Goal: Task Accomplishment & Management: Manage account settings

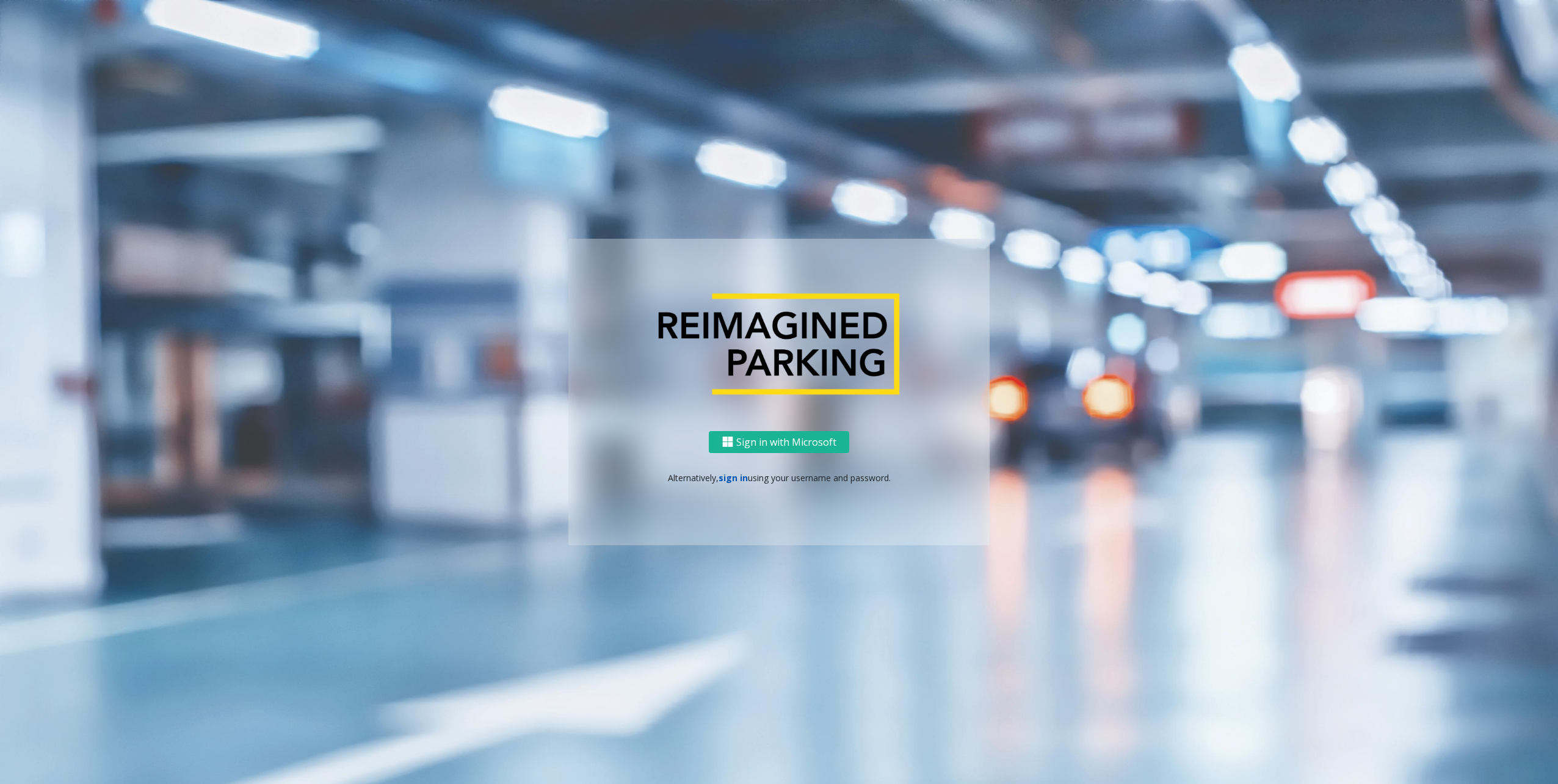
click at [728, 476] on link "sign in" at bounding box center [733, 478] width 29 height 11
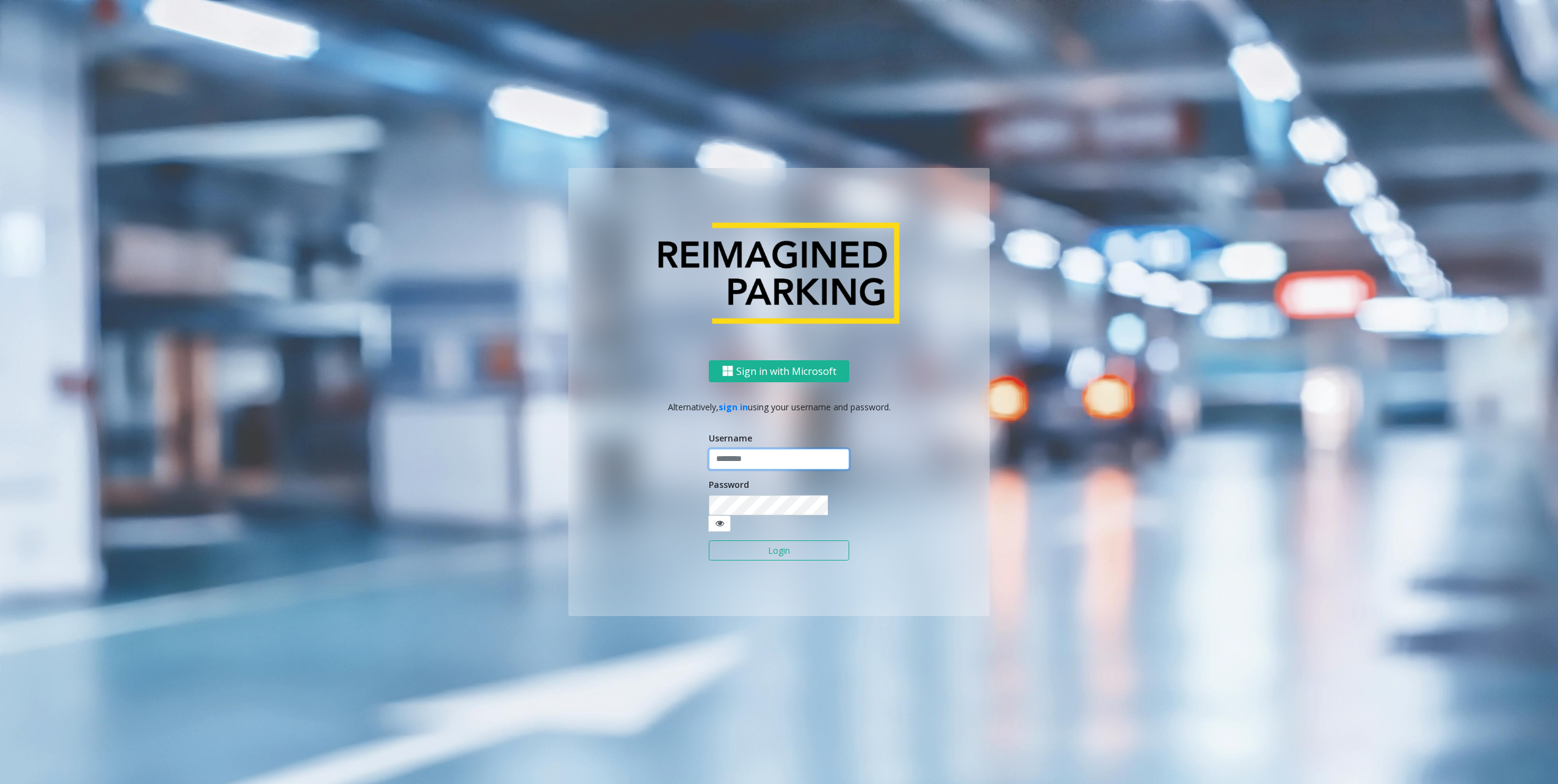
type input "********"
click at [752, 540] on button "Login" at bounding box center [779, 550] width 141 height 20
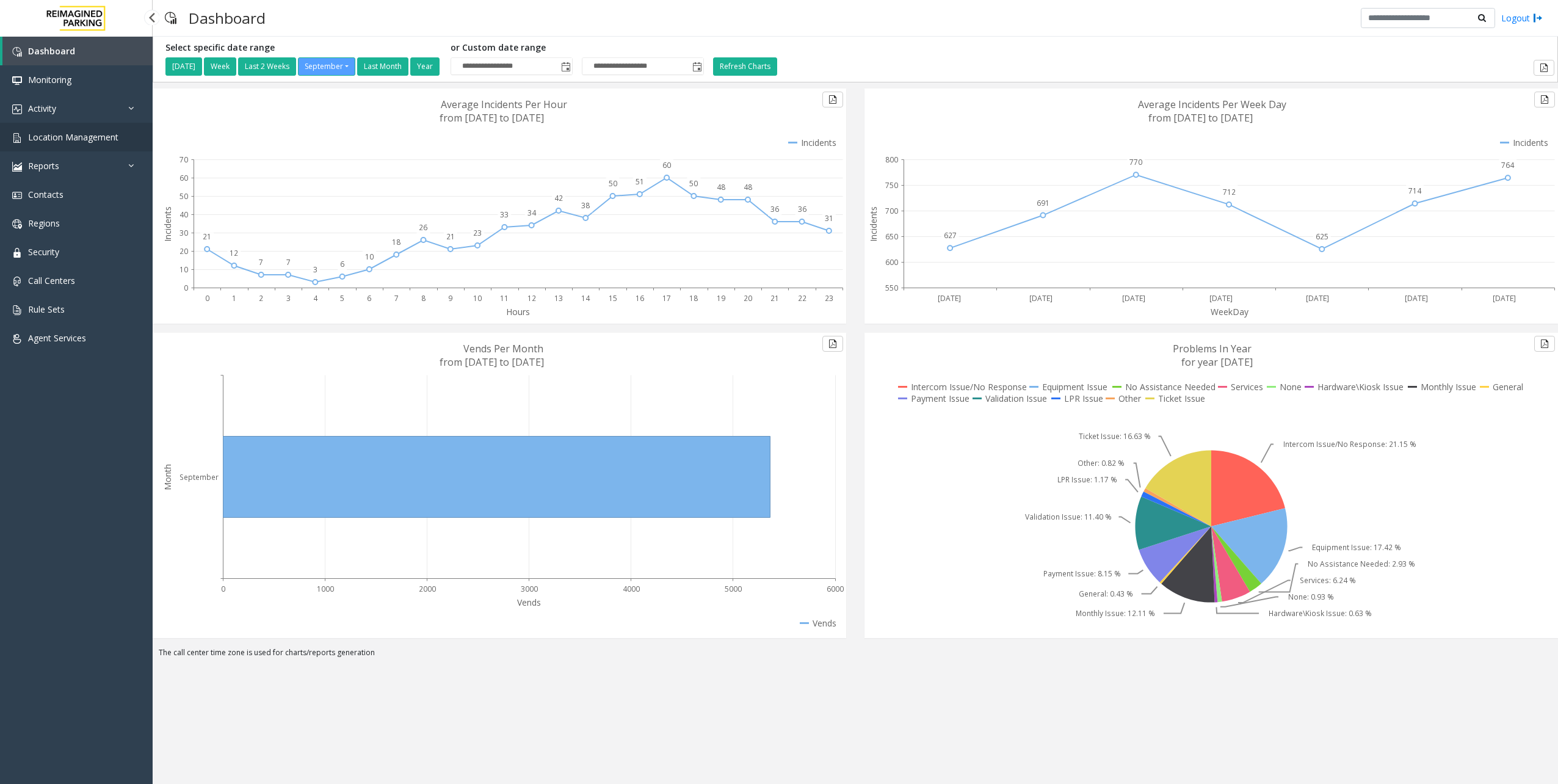
click at [79, 142] on span "Location Management" at bounding box center [73, 137] width 90 height 11
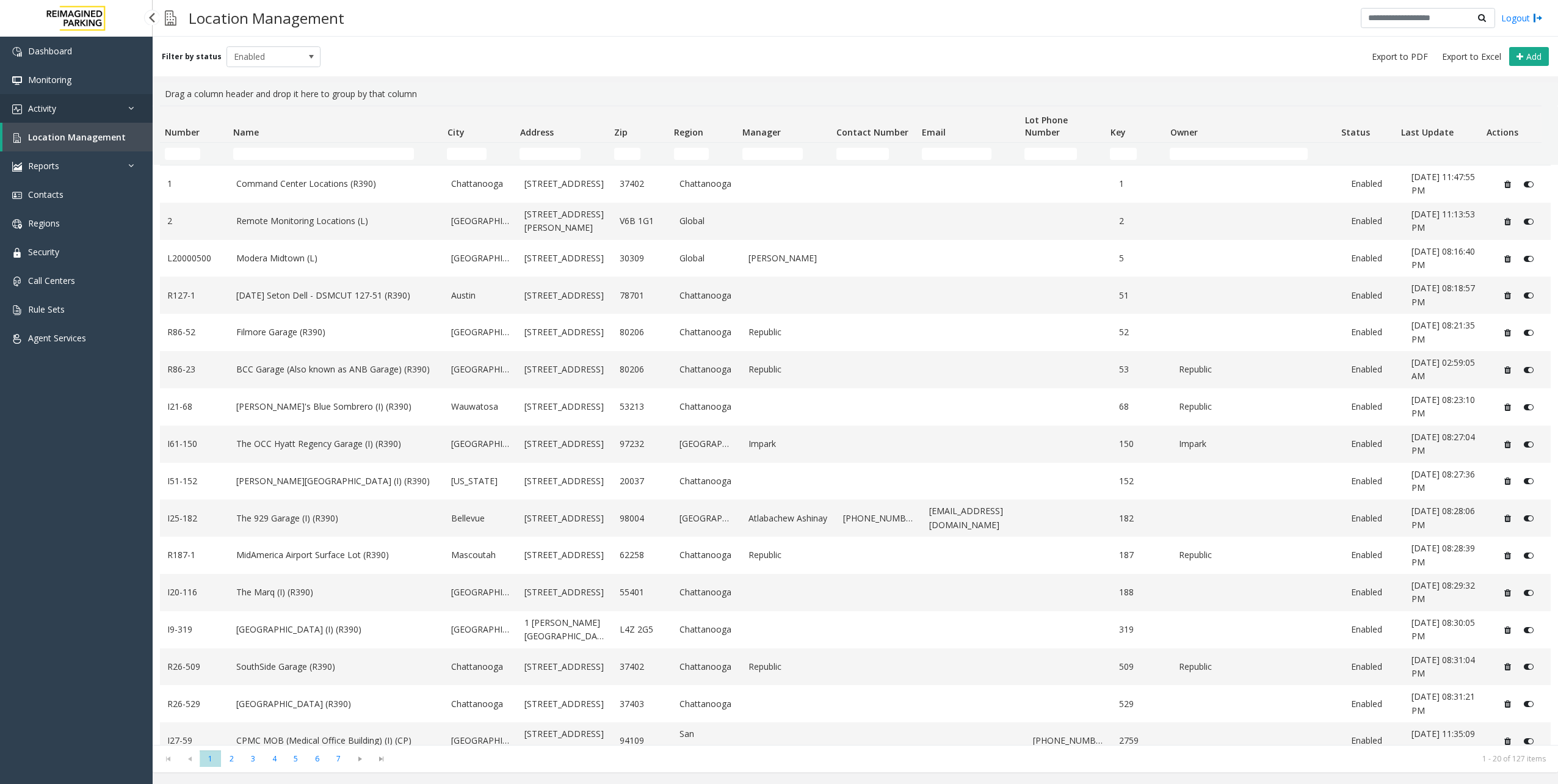
click at [68, 114] on link "Activity" at bounding box center [76, 108] width 153 height 29
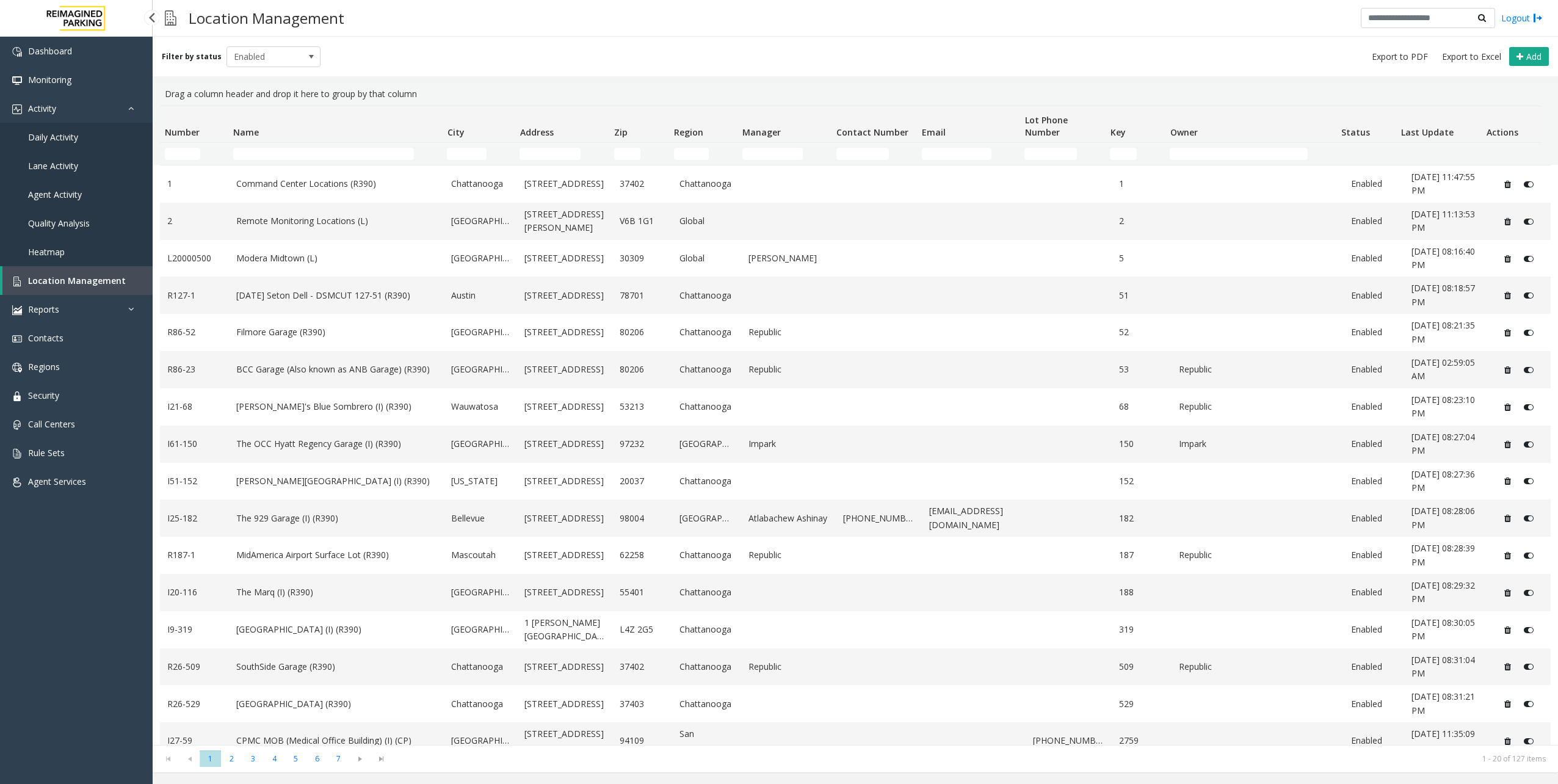
click at [72, 136] on span "Daily Activity" at bounding box center [53, 137] width 50 height 11
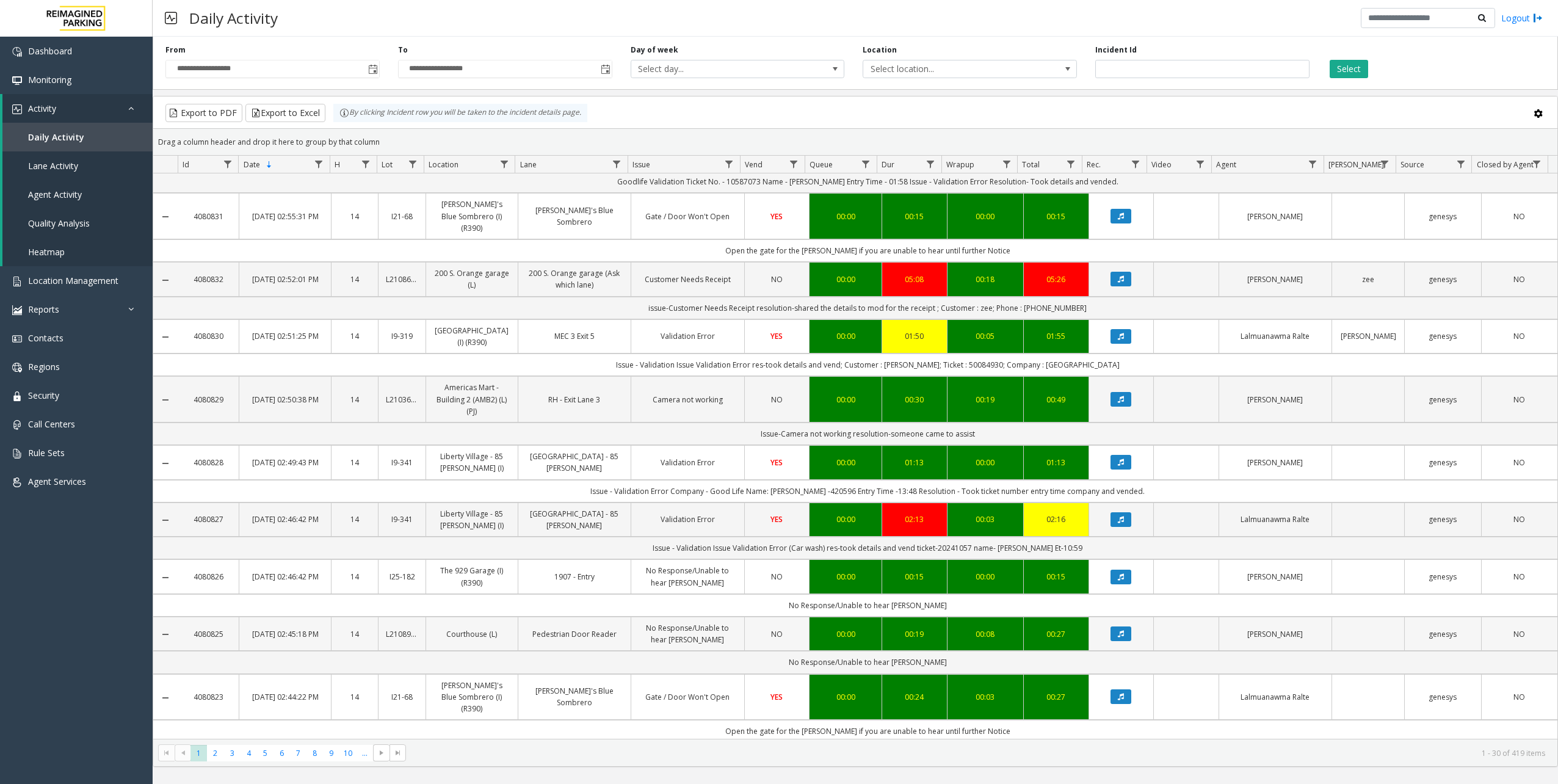
scroll to position [611, 0]
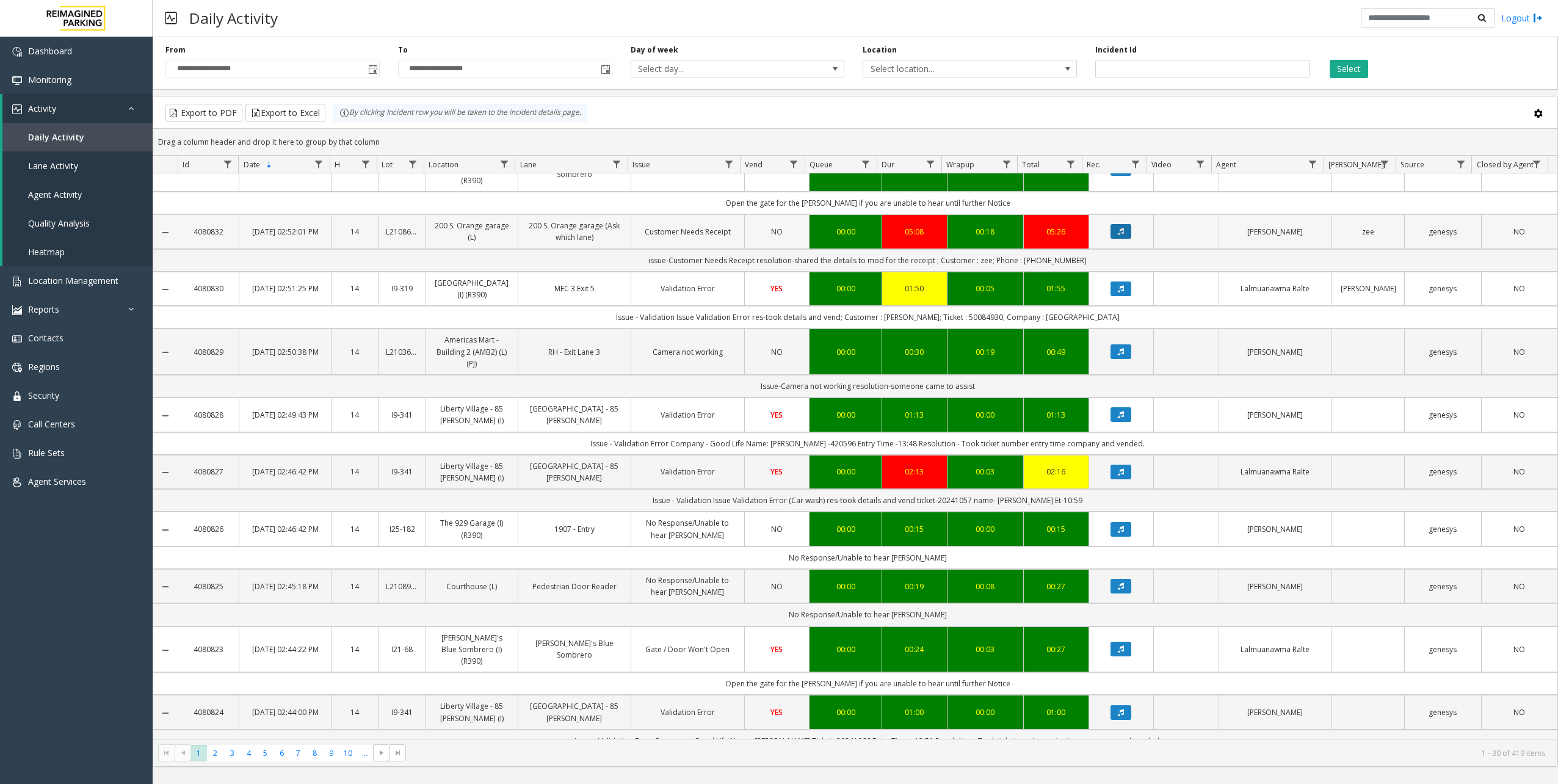
click at [1118, 228] on icon "Data table" at bounding box center [1120, 232] width 7 height 7
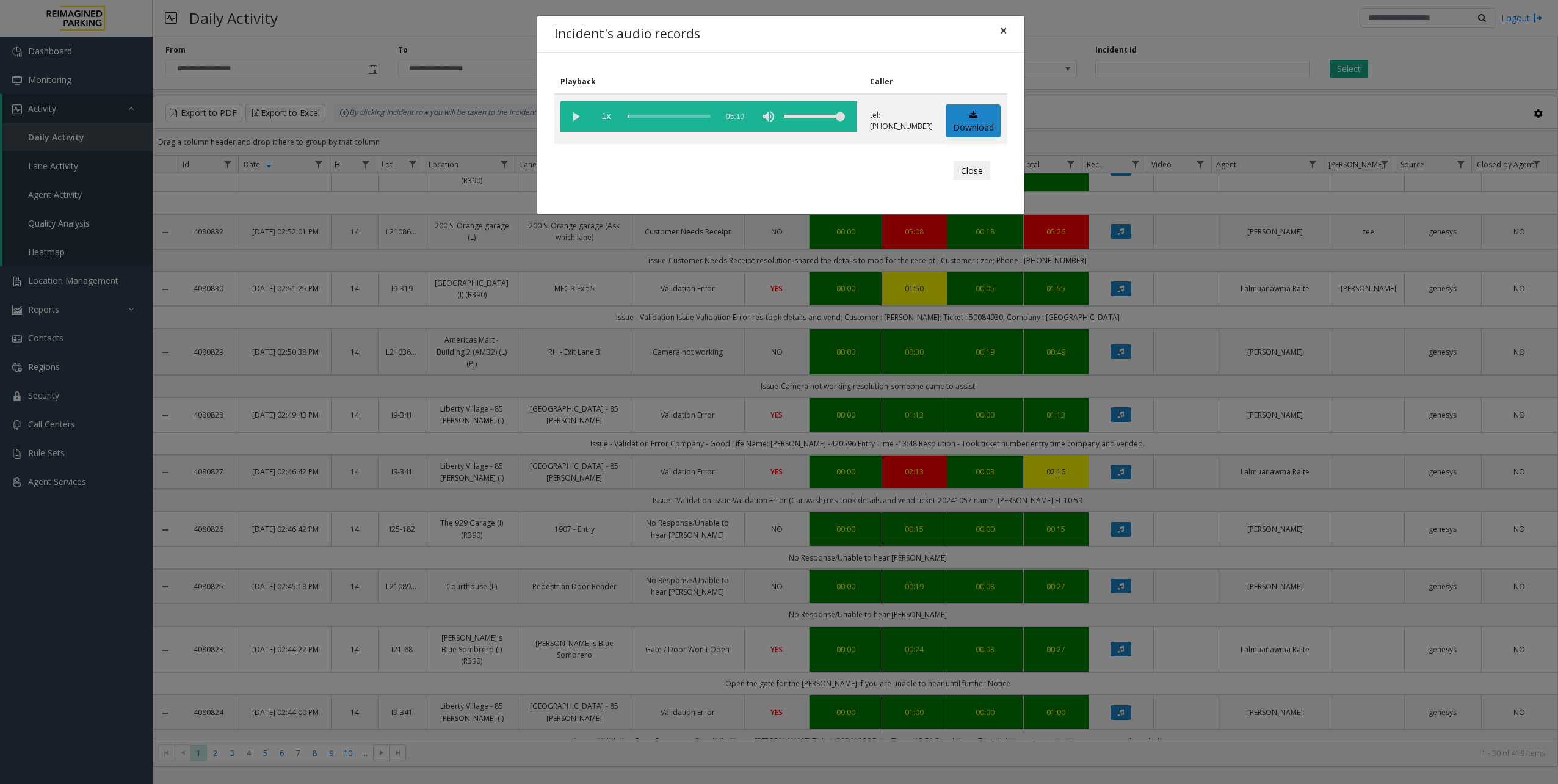
drag, startPoint x: 1005, startPoint y: 27, endPoint x: 898, endPoint y: 24, distance: 107.0
click at [1007, 29] on span "×" at bounding box center [1004, 31] width 7 height 17
